Goal: Browse casually

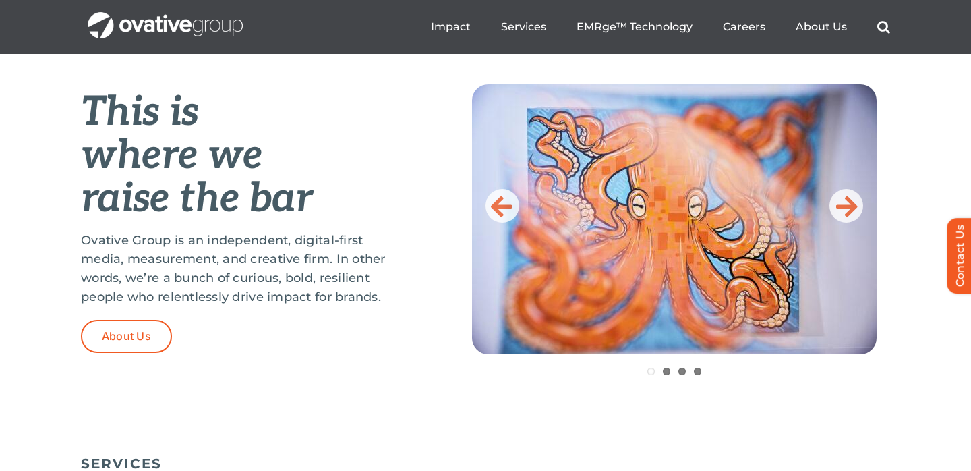
scroll to position [542, 0]
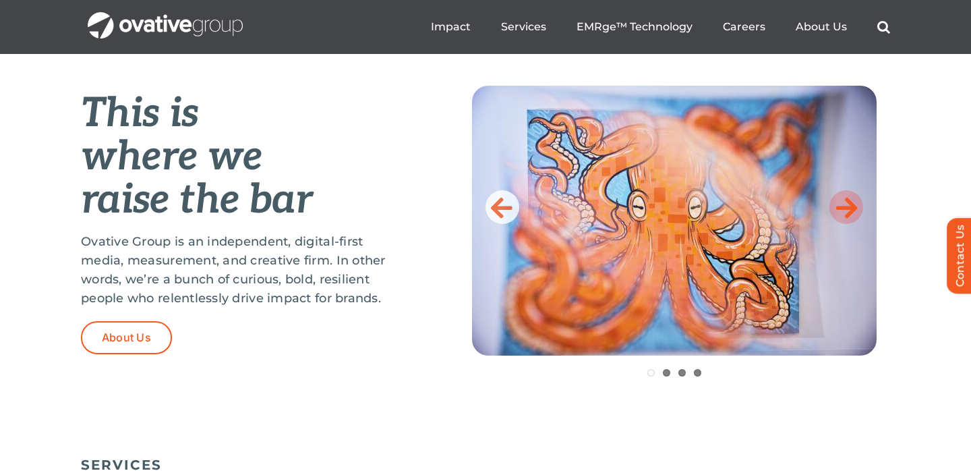
click at [847, 205] on icon at bounding box center [847, 207] width 22 height 27
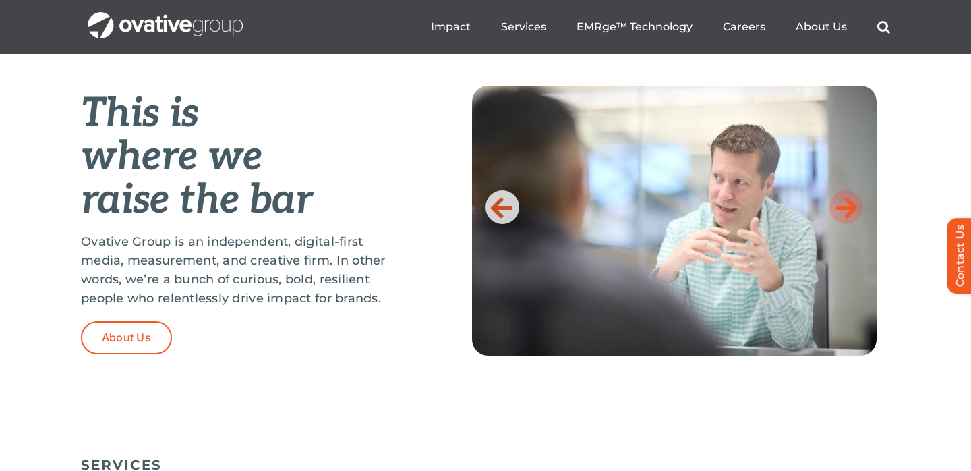
click at [847, 205] on icon at bounding box center [847, 207] width 22 height 27
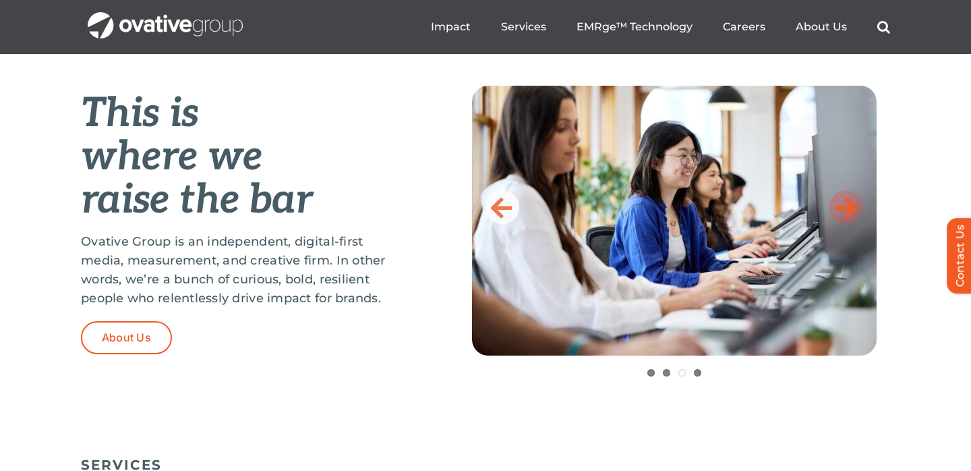
click at [847, 205] on icon at bounding box center [847, 207] width 22 height 27
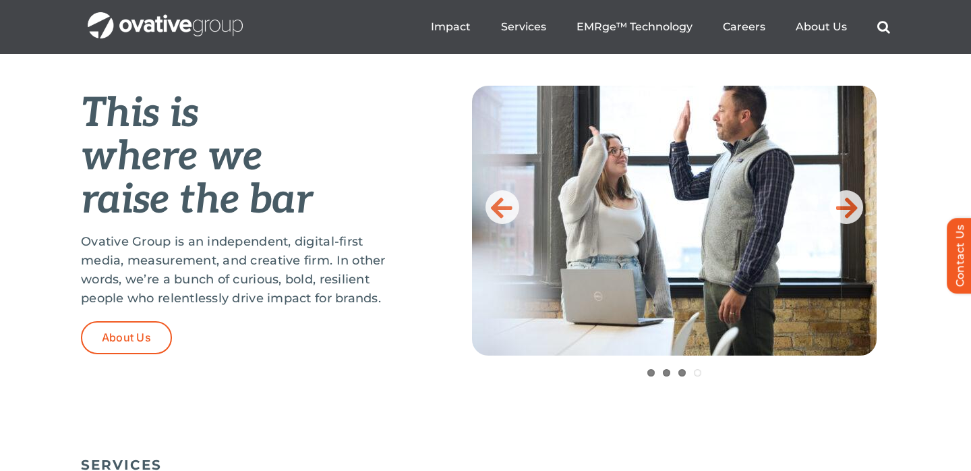
click at [863, 212] on img at bounding box center [674, 221] width 405 height 270
click at [859, 206] on link at bounding box center [847, 207] width 34 height 34
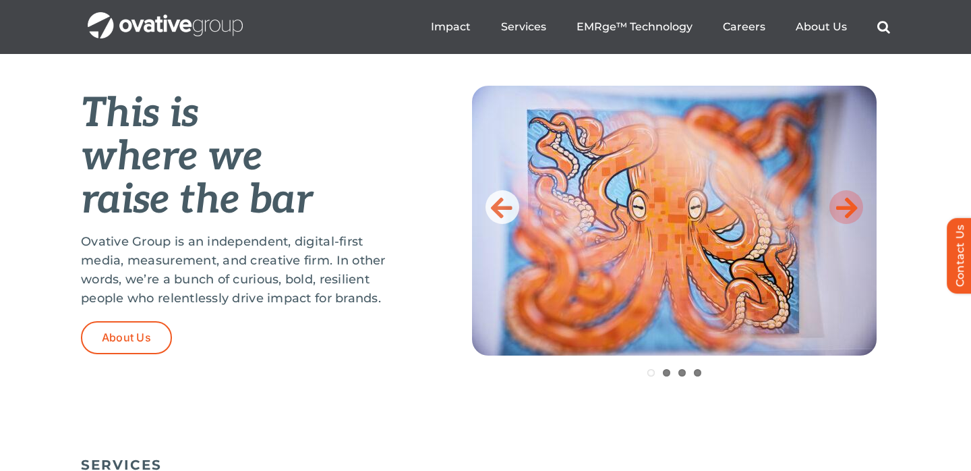
click at [859, 206] on link at bounding box center [847, 207] width 34 height 34
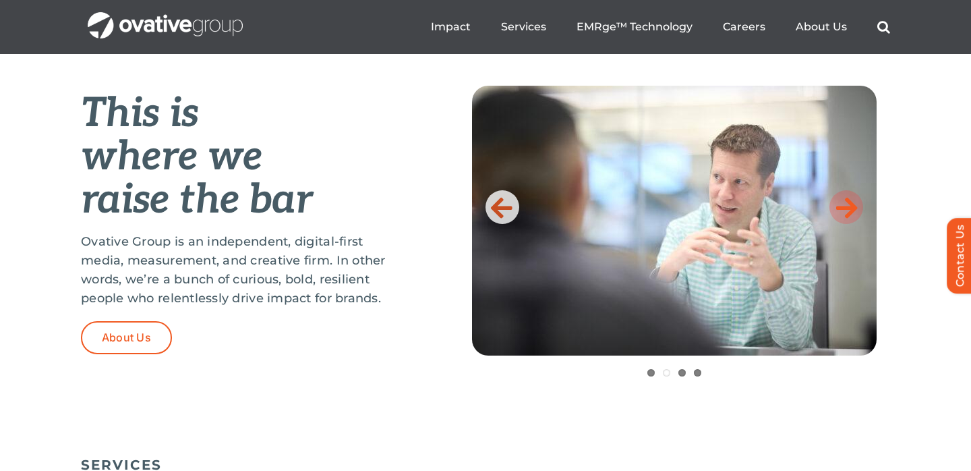
click at [859, 206] on link at bounding box center [847, 207] width 34 height 34
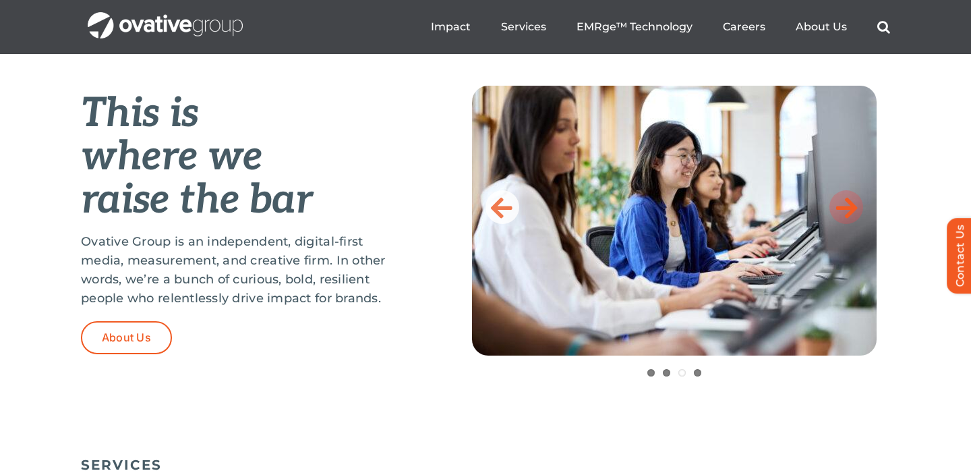
click at [859, 206] on link at bounding box center [847, 207] width 34 height 34
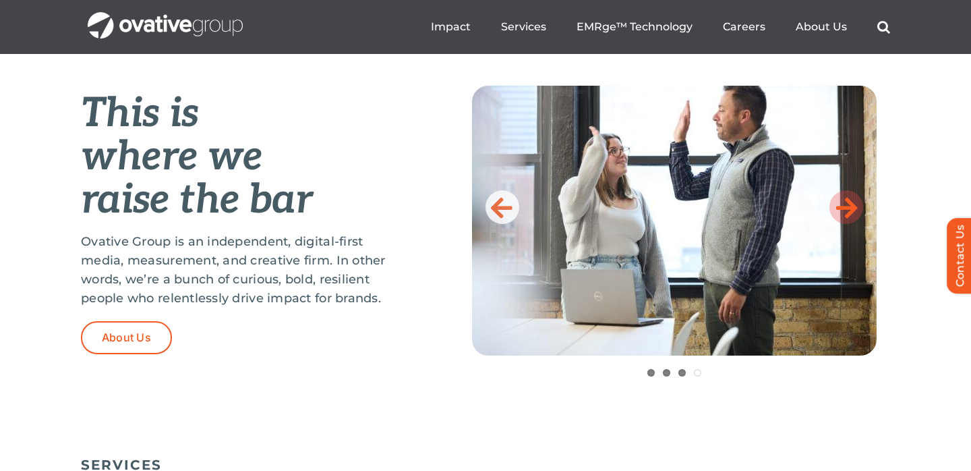
click at [859, 206] on link at bounding box center [847, 207] width 34 height 34
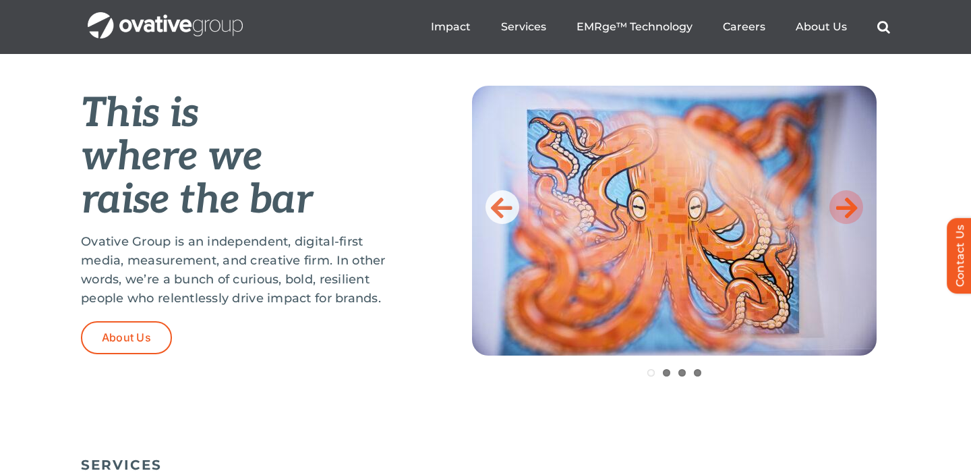
click at [859, 206] on link at bounding box center [847, 207] width 34 height 34
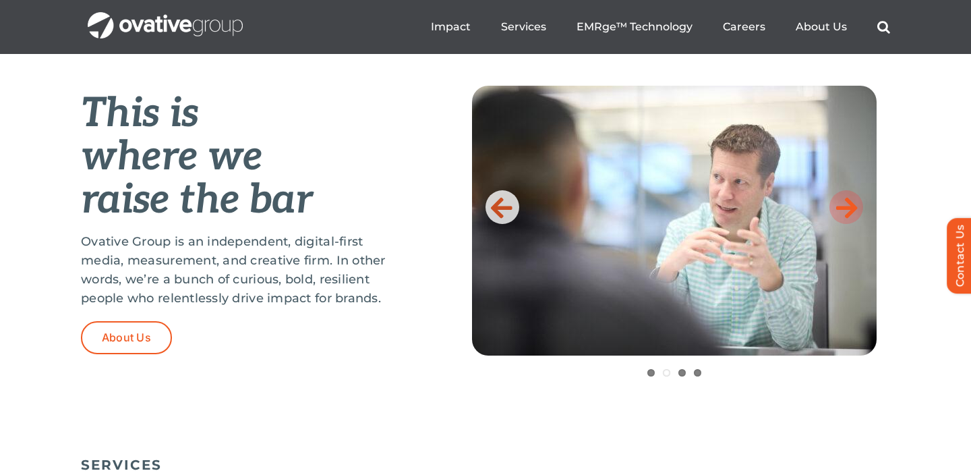
click at [859, 206] on link at bounding box center [847, 207] width 34 height 34
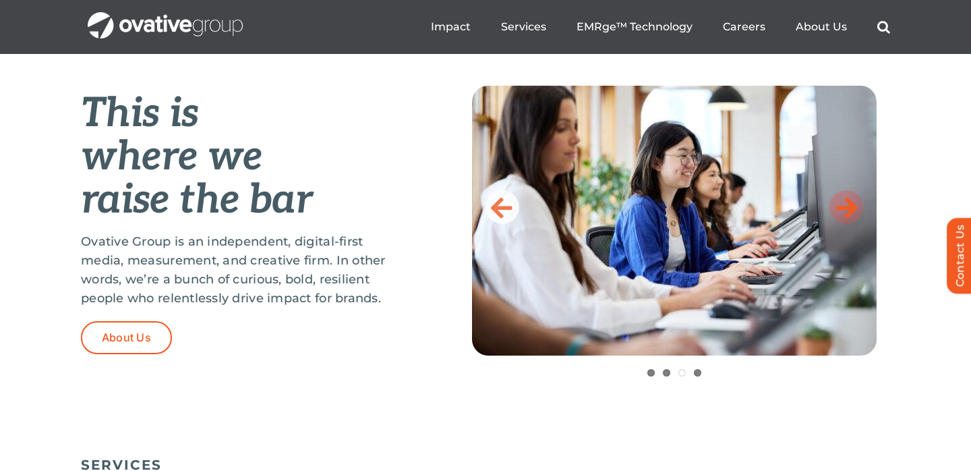
click at [859, 206] on link at bounding box center [847, 207] width 34 height 34
